Goal: Task Accomplishment & Management: Manage account settings

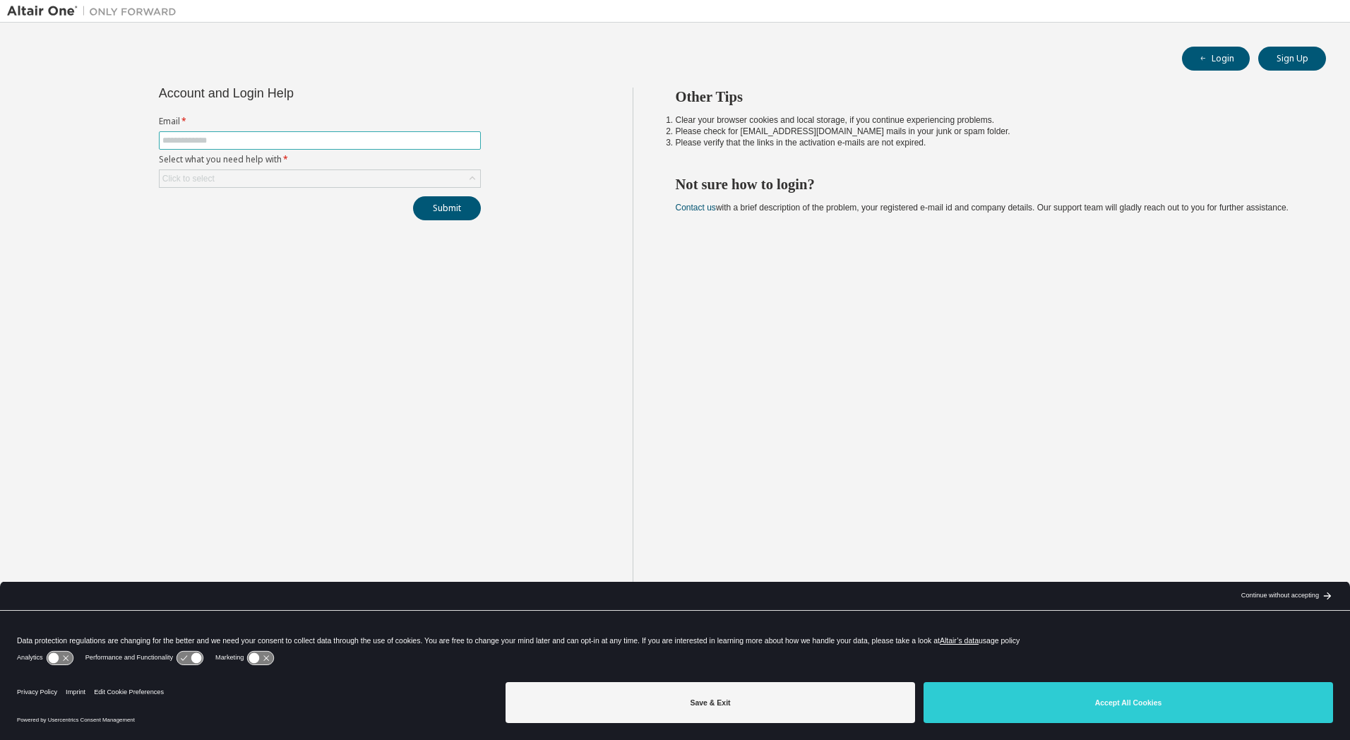
click at [225, 133] on span at bounding box center [320, 140] width 322 height 18
click at [226, 136] on input "text" at bounding box center [319, 140] width 315 height 11
type input "**********"
click at [474, 172] on icon at bounding box center [472, 179] width 14 height 14
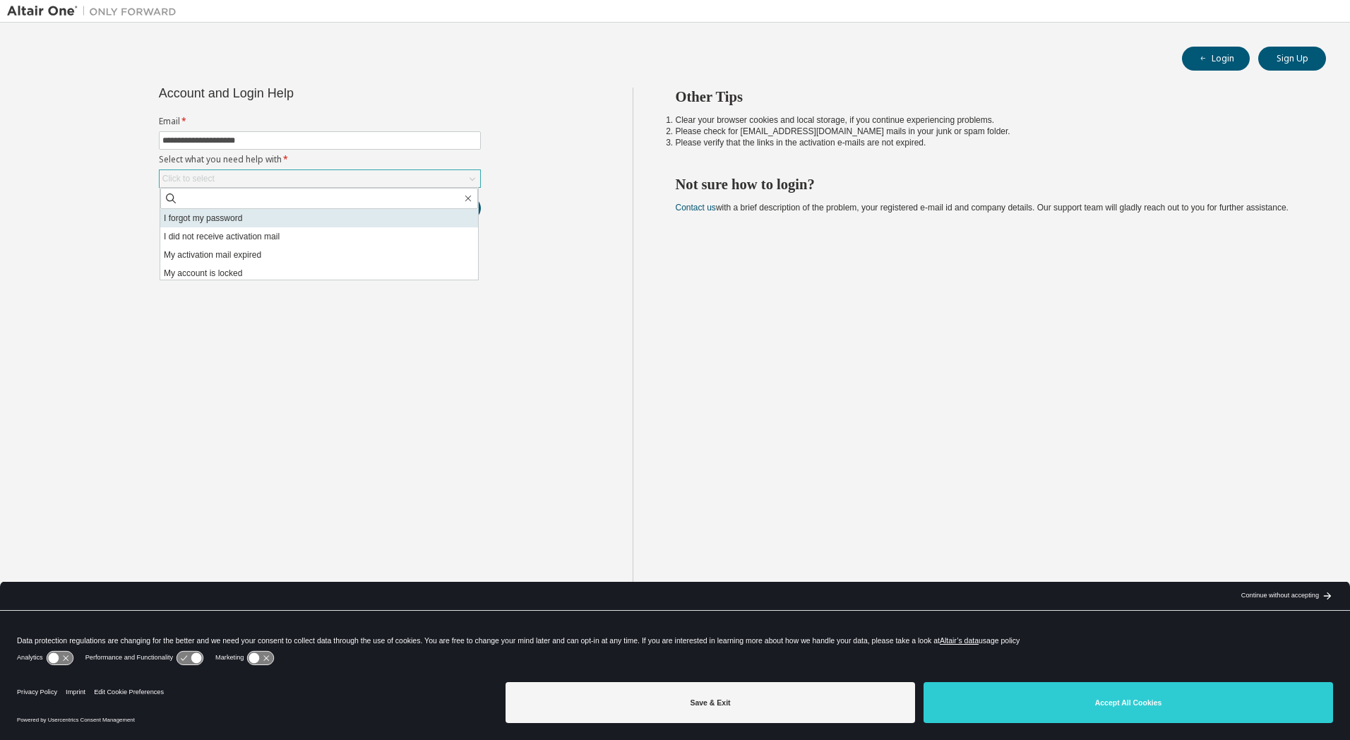
click at [311, 212] on li "I forgot my password" at bounding box center [319, 218] width 318 height 18
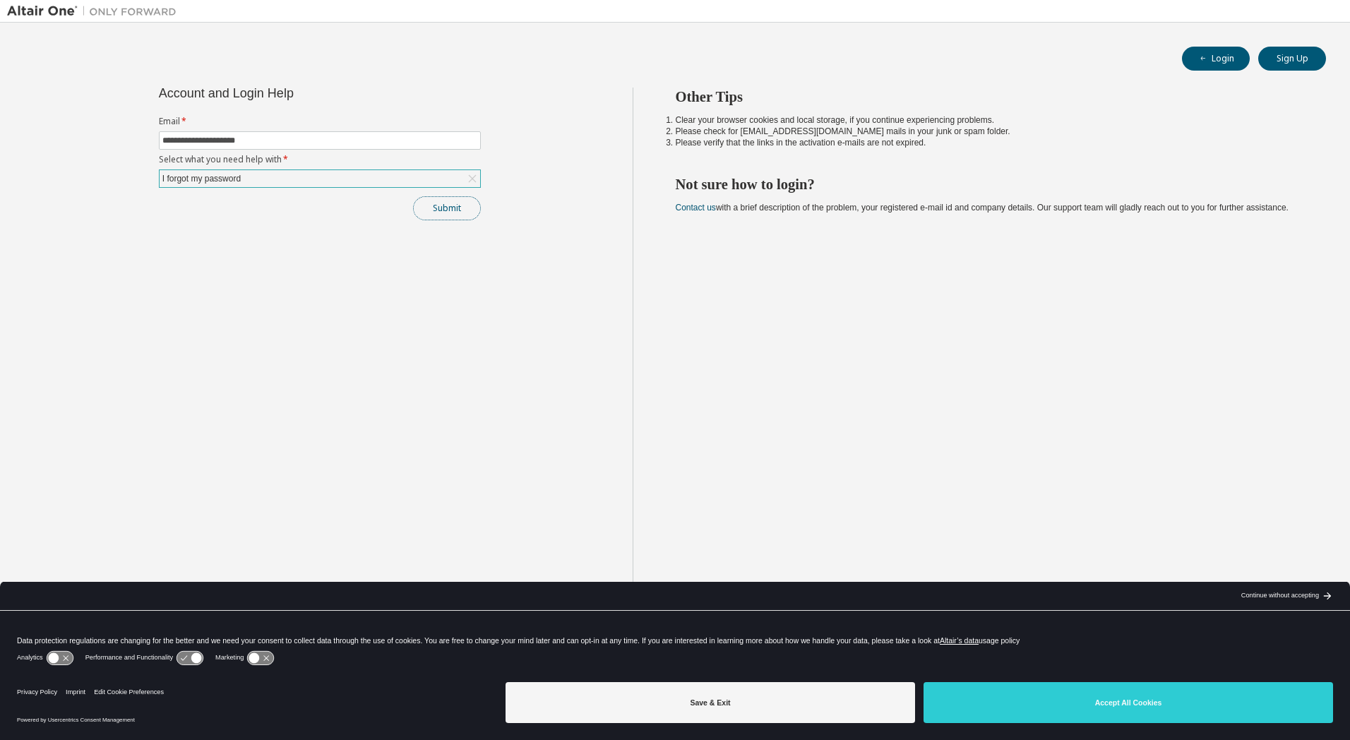
click at [455, 200] on button "Submit" at bounding box center [447, 208] width 68 height 24
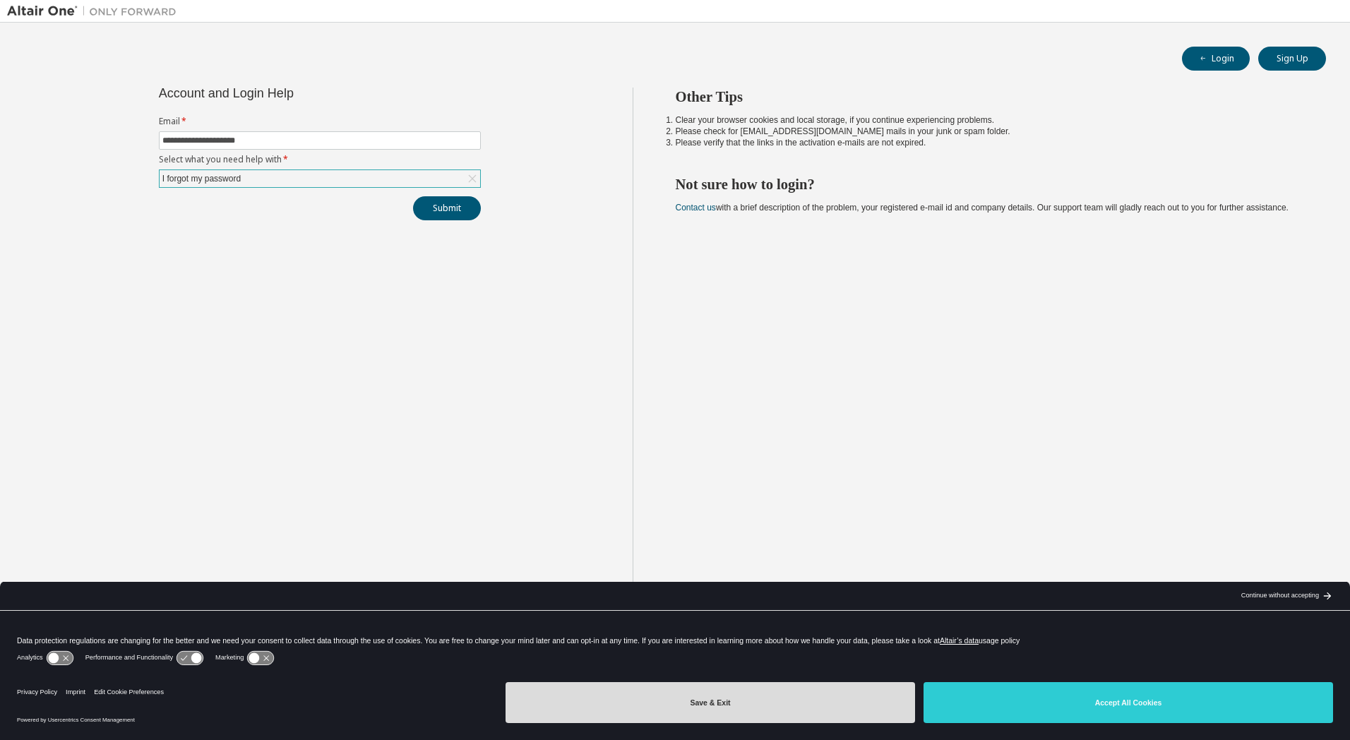
click at [886, 707] on button "Save & Exit" at bounding box center [709, 702] width 409 height 41
